Goal: Find specific page/section: Find specific page/section

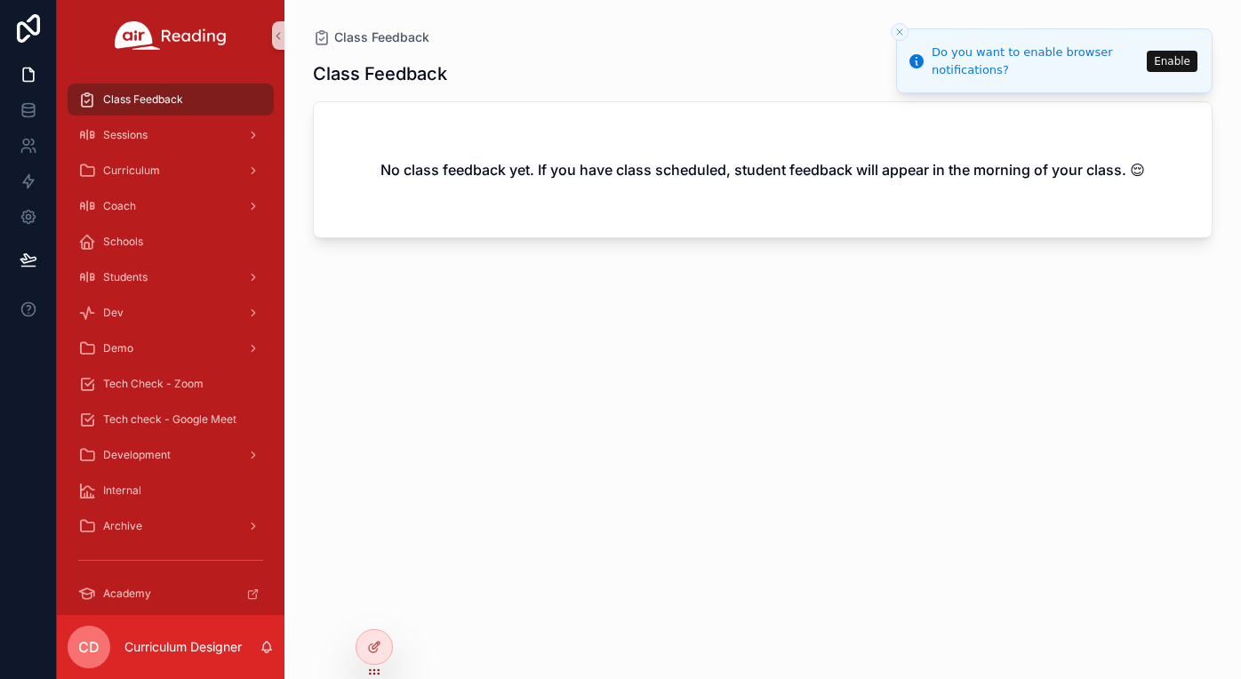
click at [906, 31] on button "Close toast" at bounding box center [899, 32] width 18 height 18
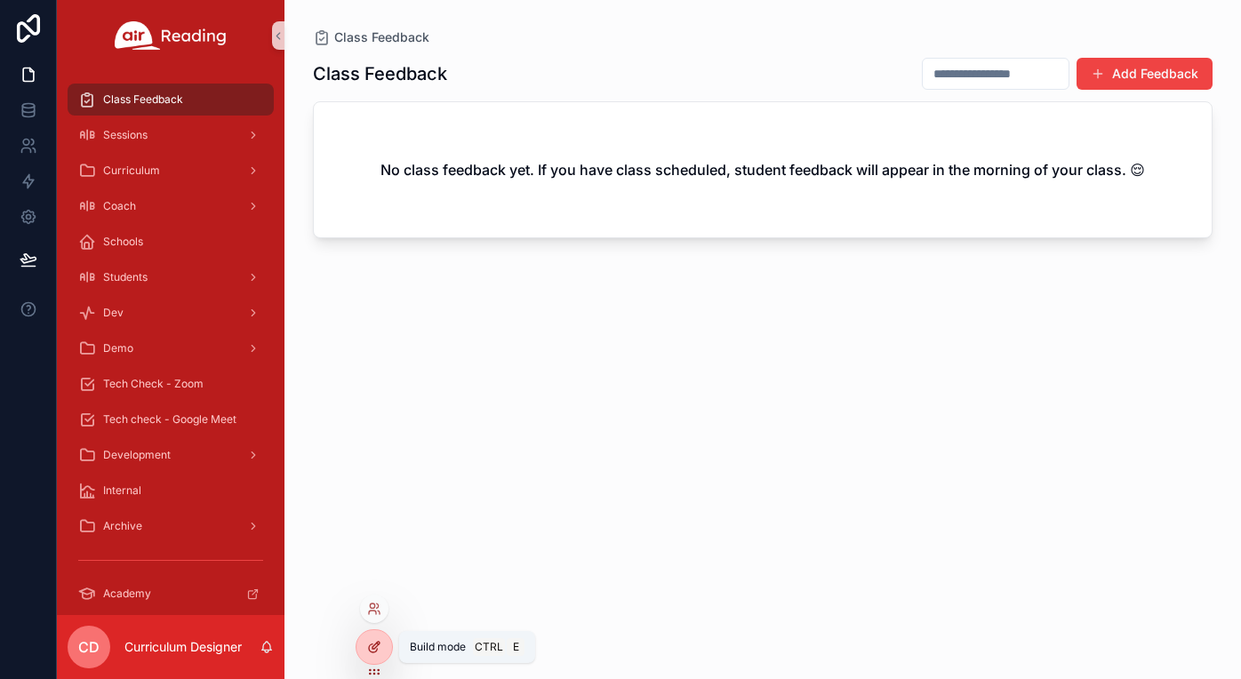
click at [369, 647] on icon at bounding box center [373, 648] width 8 height 8
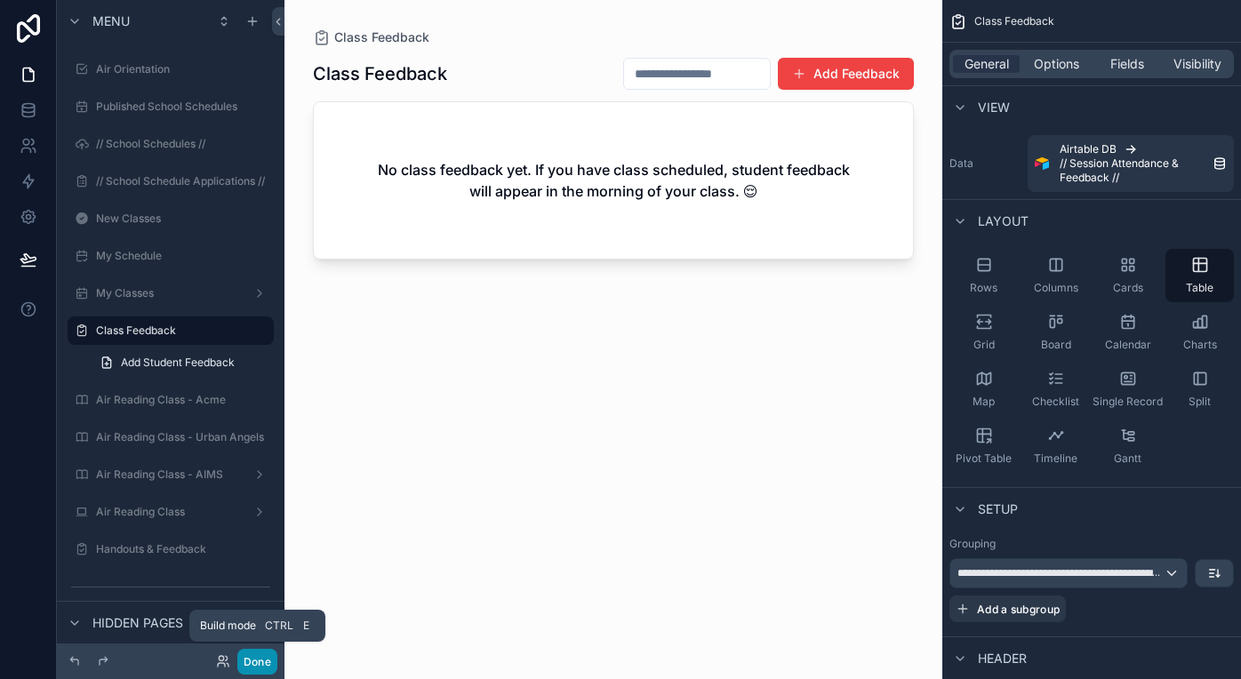
click at [258, 665] on button "Done" at bounding box center [257, 662] width 40 height 26
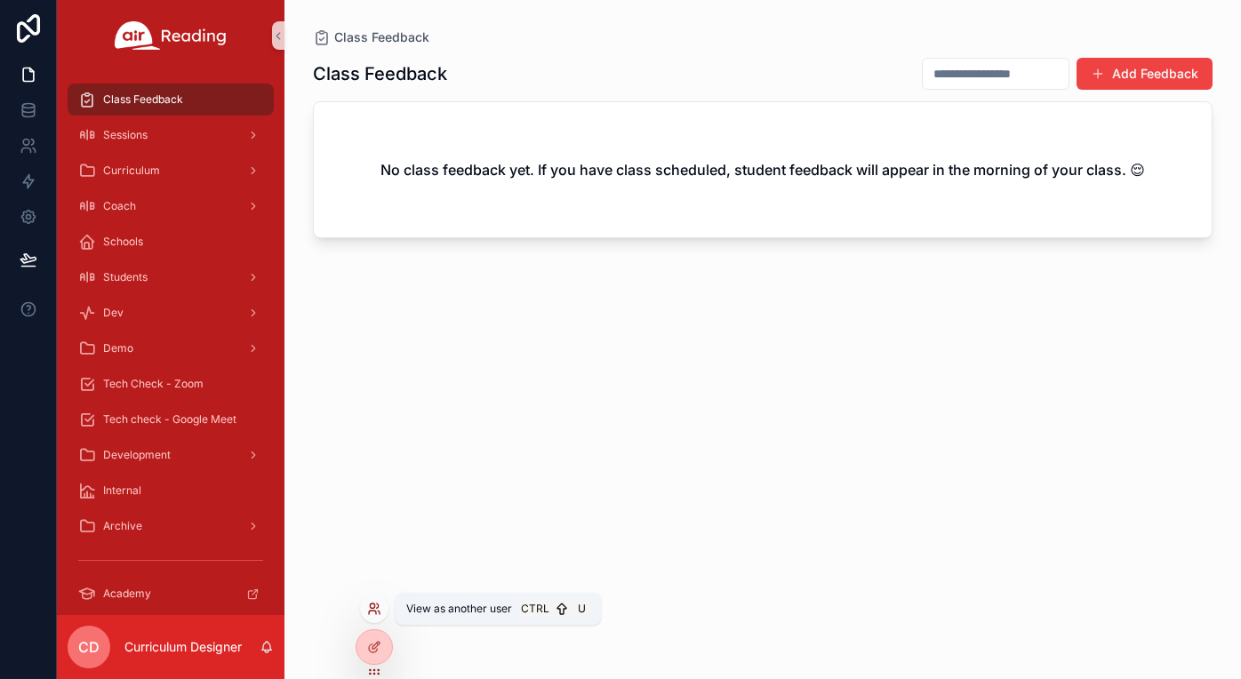
click at [373, 612] on icon at bounding box center [374, 609] width 14 height 14
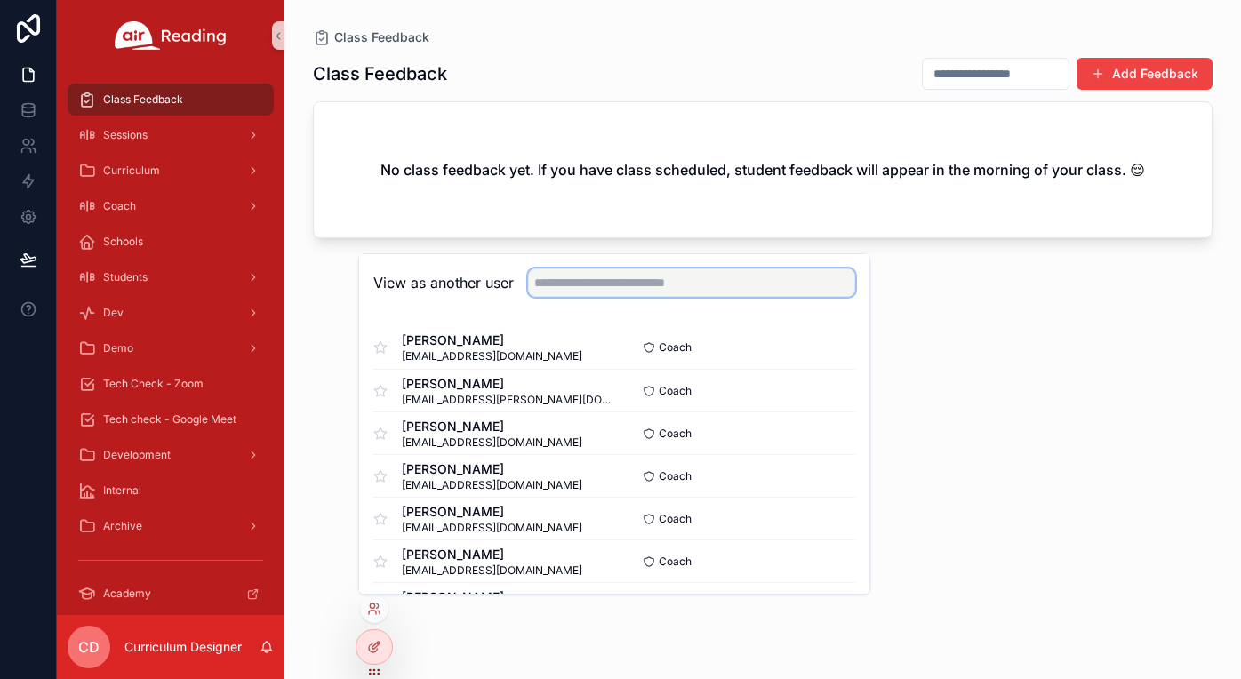
click at [658, 281] on input "text" at bounding box center [691, 282] width 327 height 28
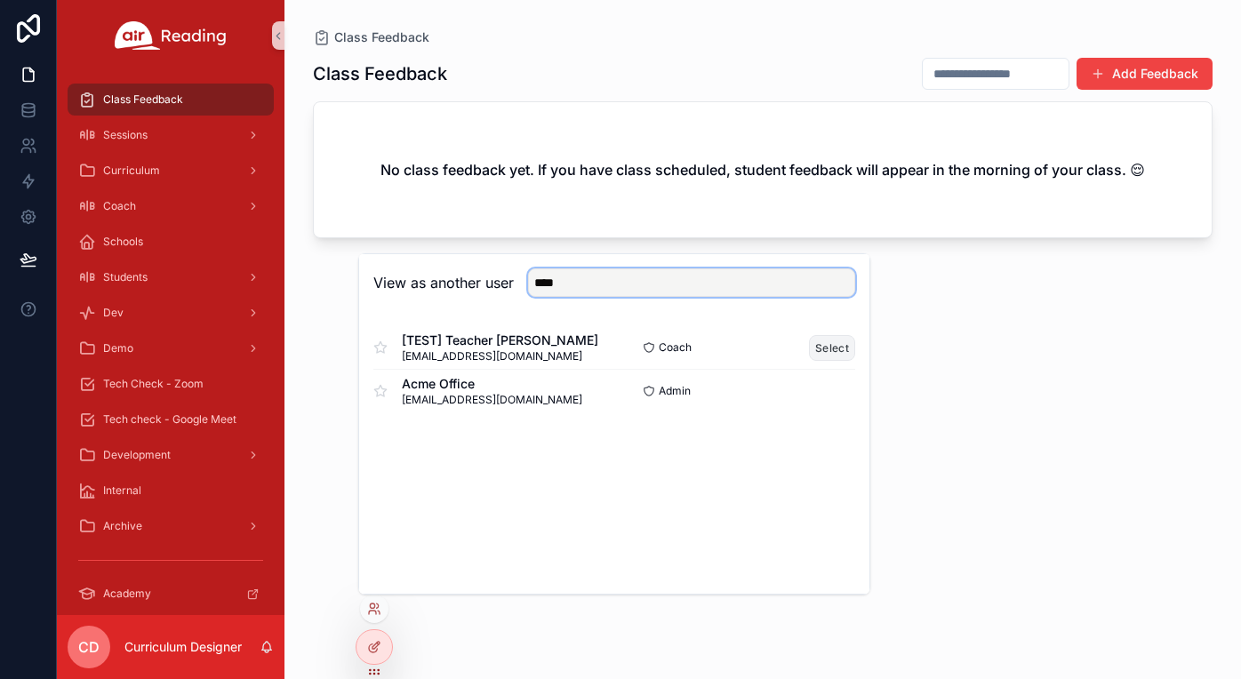
type input "****"
click at [834, 345] on button "Select" at bounding box center [832, 348] width 46 height 26
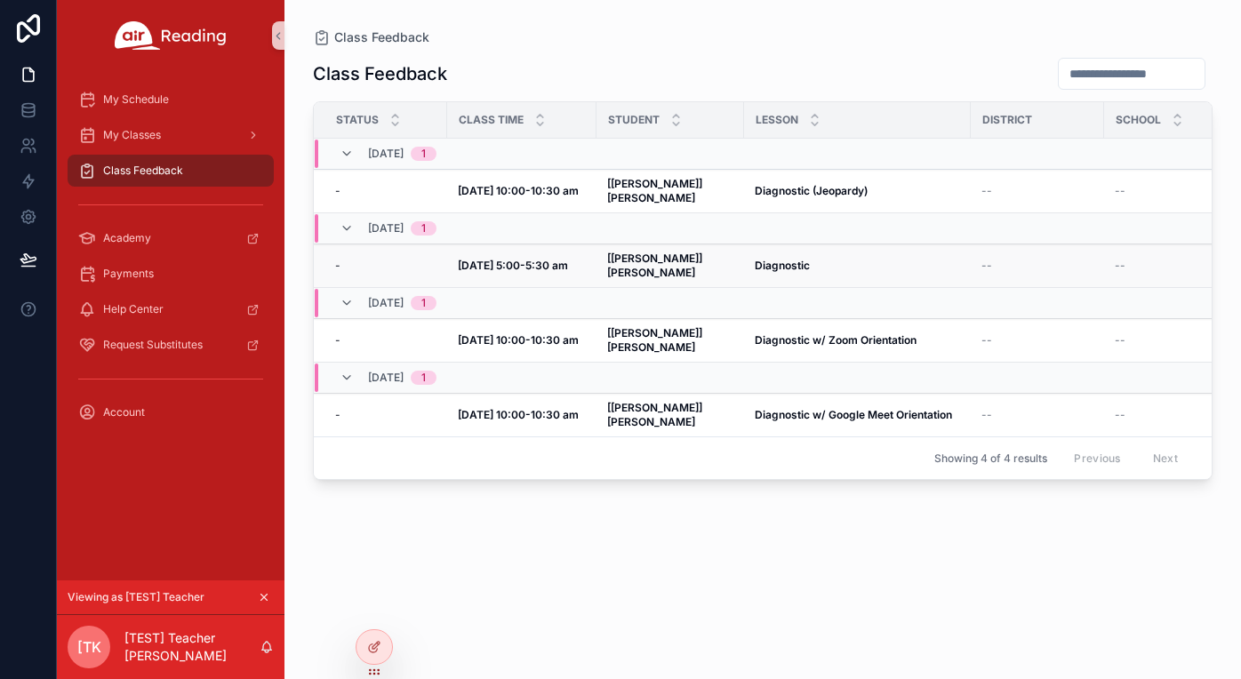
click at [754, 259] on strong "Diagnostic" at bounding box center [781, 265] width 55 height 13
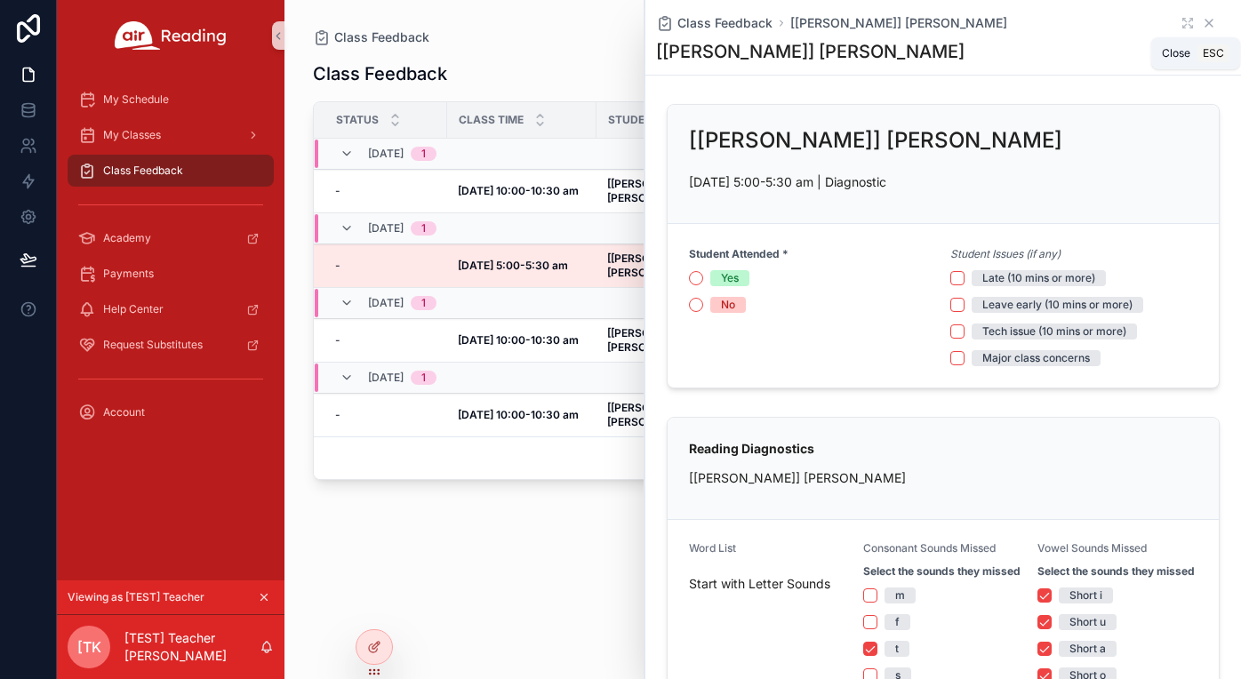
click at [1201, 26] on icon "scrollable content" at bounding box center [1208, 23] width 14 height 14
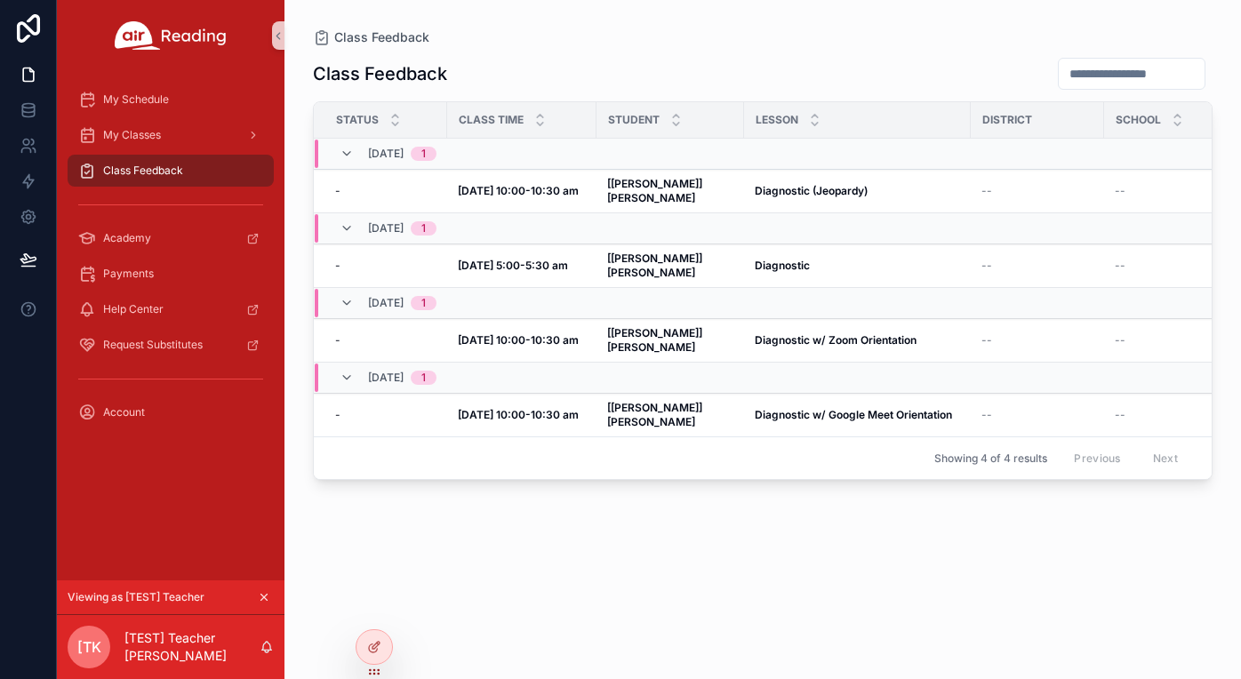
click at [265, 596] on icon "scrollable content" at bounding box center [264, 597] width 6 height 6
